Goal: Task Accomplishment & Management: Complete application form

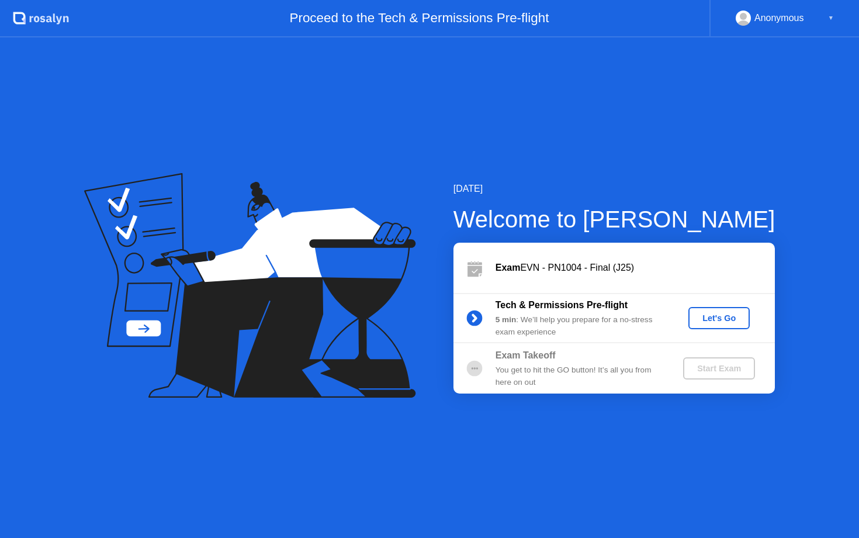
click at [708, 310] on button "Let's Go" at bounding box center [718, 318] width 61 height 22
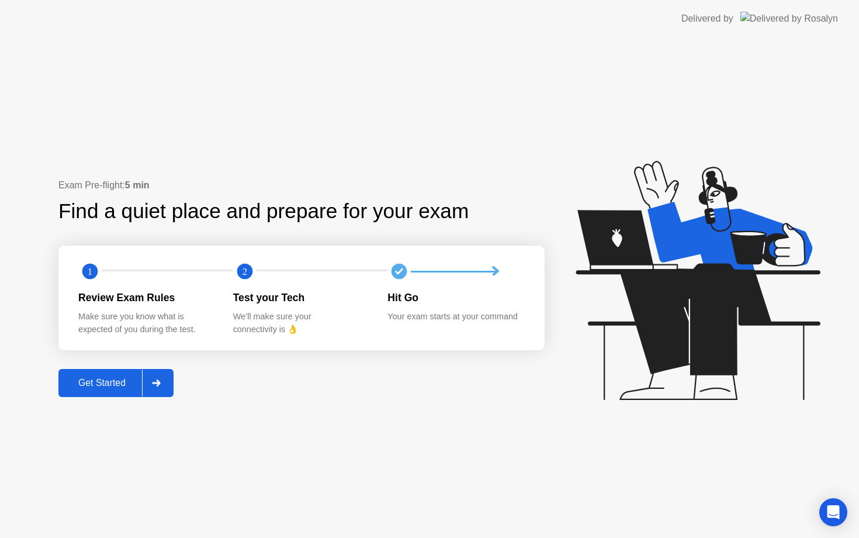
click at [123, 378] on div "Get Started" at bounding box center [102, 383] width 80 height 11
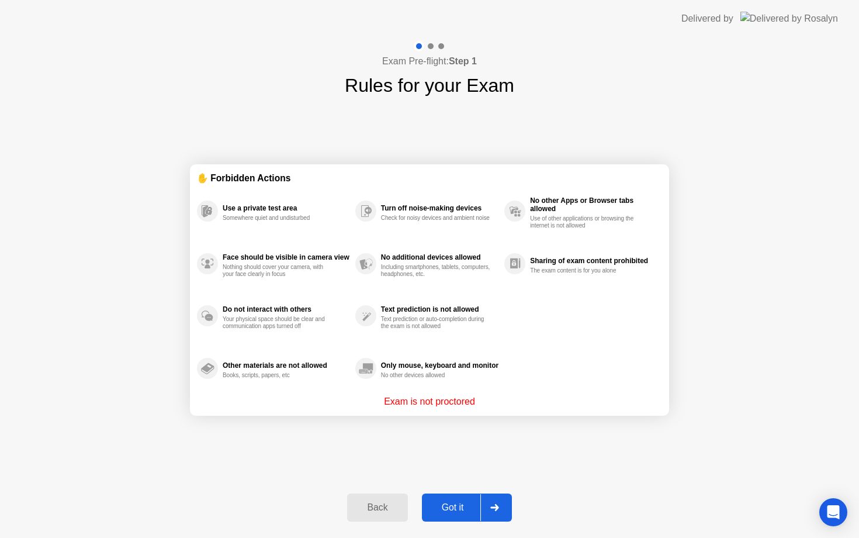
click at [462, 505] on div "Got it" at bounding box center [452, 507] width 55 height 11
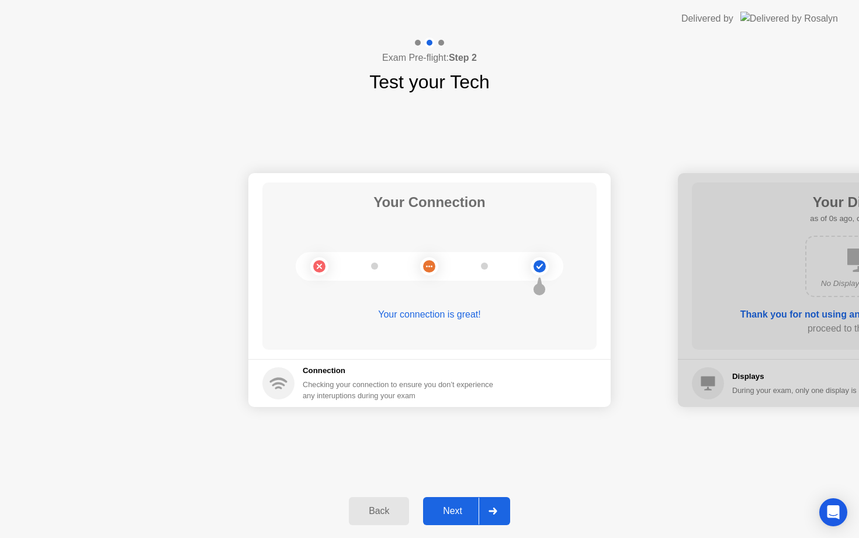
click at [462, 505] on div "Next" at bounding box center [453, 510] width 52 height 11
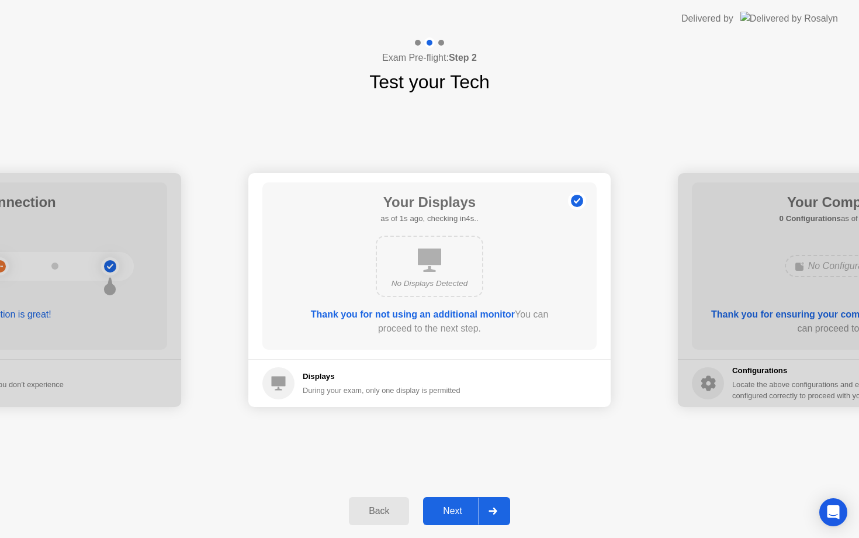
click at [462, 505] on div "Next" at bounding box center [453, 510] width 52 height 11
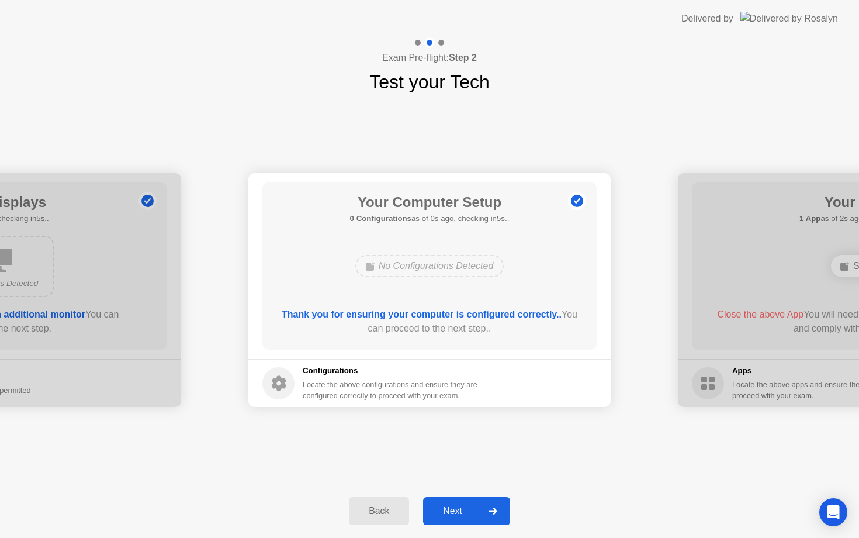
click at [462, 505] on div "Next" at bounding box center [453, 510] width 52 height 11
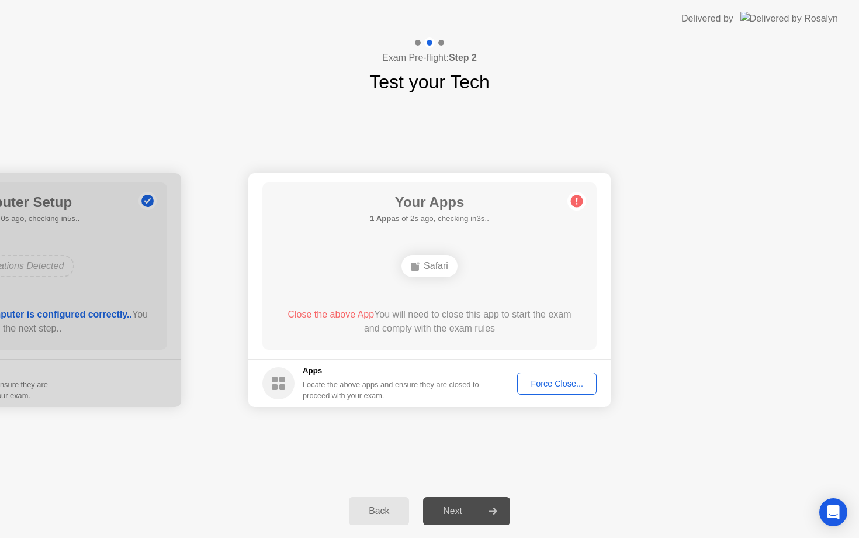
click at [563, 381] on div "Force Close..." at bounding box center [556, 383] width 71 height 9
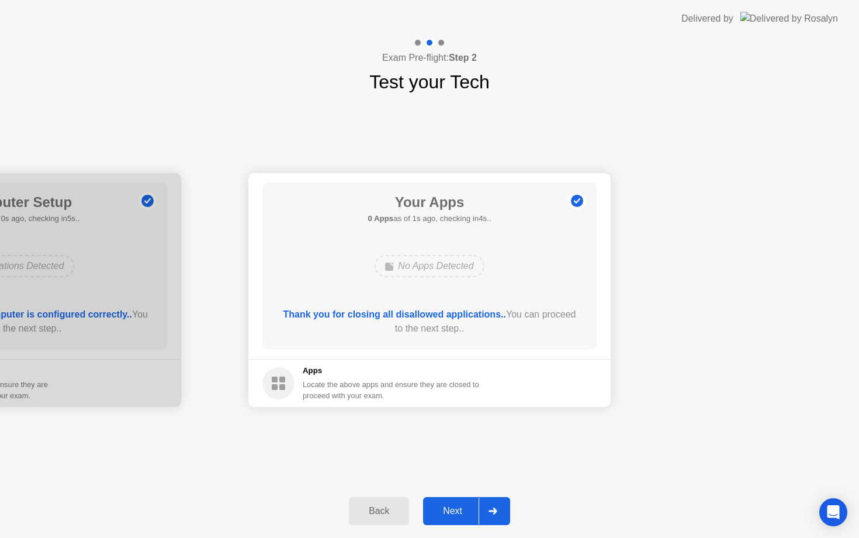
click at [463, 507] on div "Next" at bounding box center [453, 510] width 52 height 11
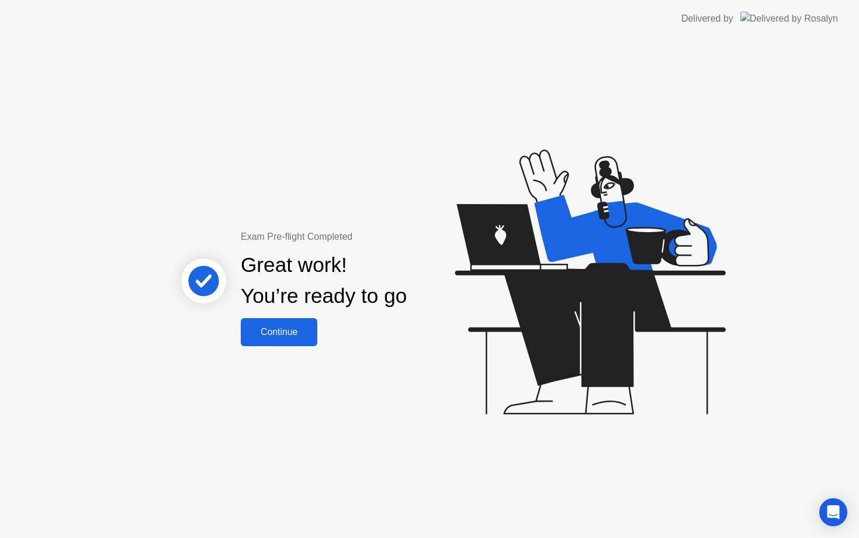
click at [288, 327] on div "Continue" at bounding box center [279, 332] width 70 height 11
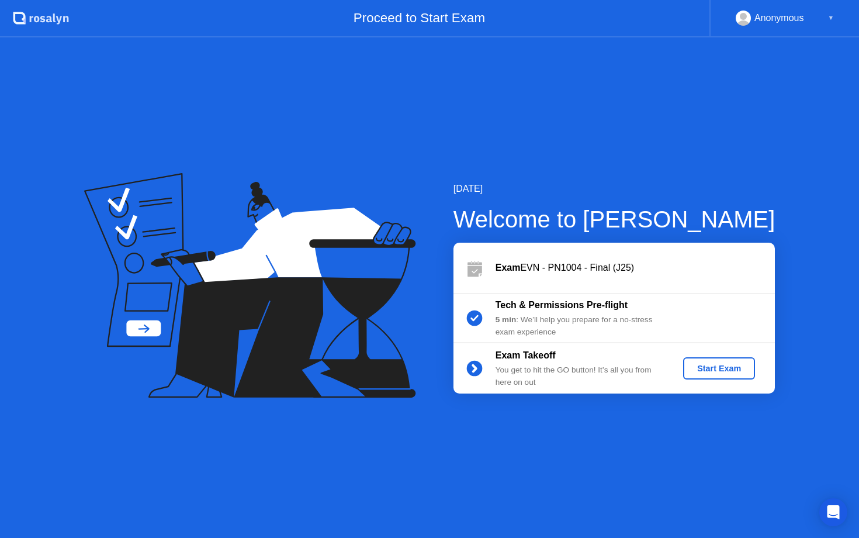
click at [708, 370] on div "Start Exam" at bounding box center [719, 367] width 63 height 9
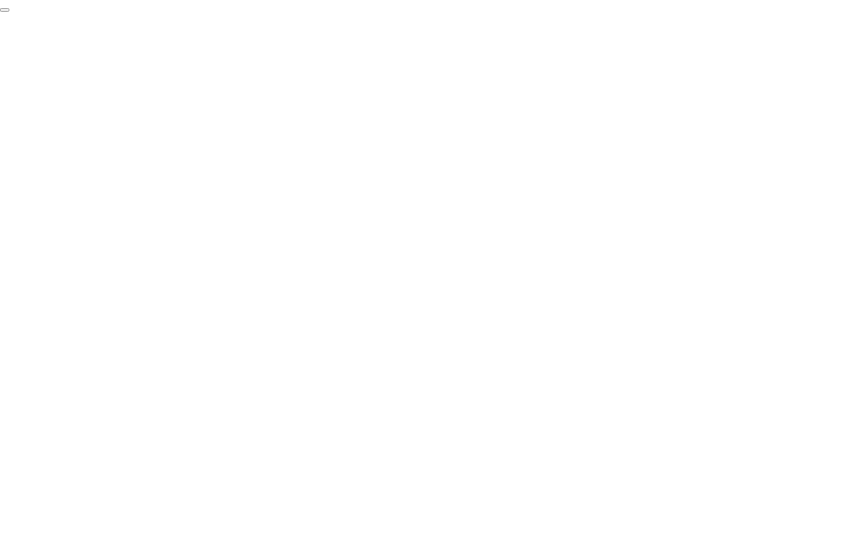
click div "End Proctoring Session"
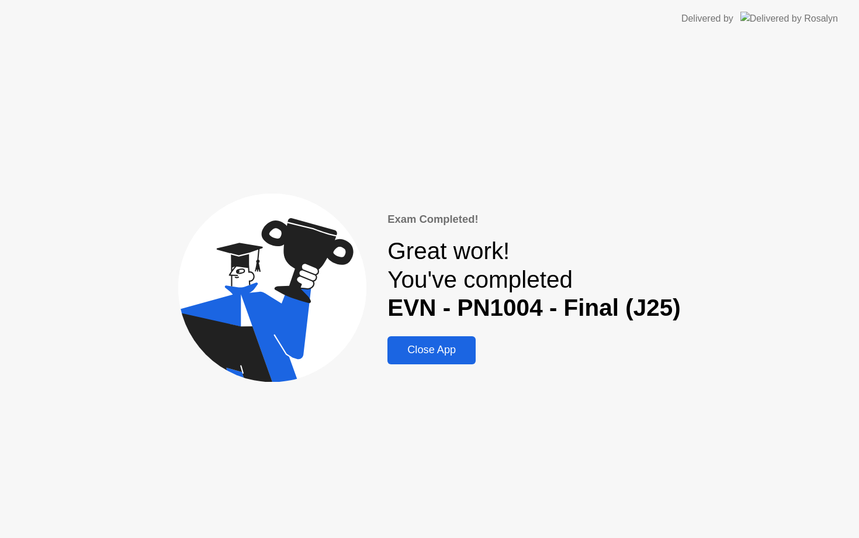
click at [455, 351] on div "Close App" at bounding box center [431, 350] width 81 height 12
